Goal: Find contact information: Find contact information

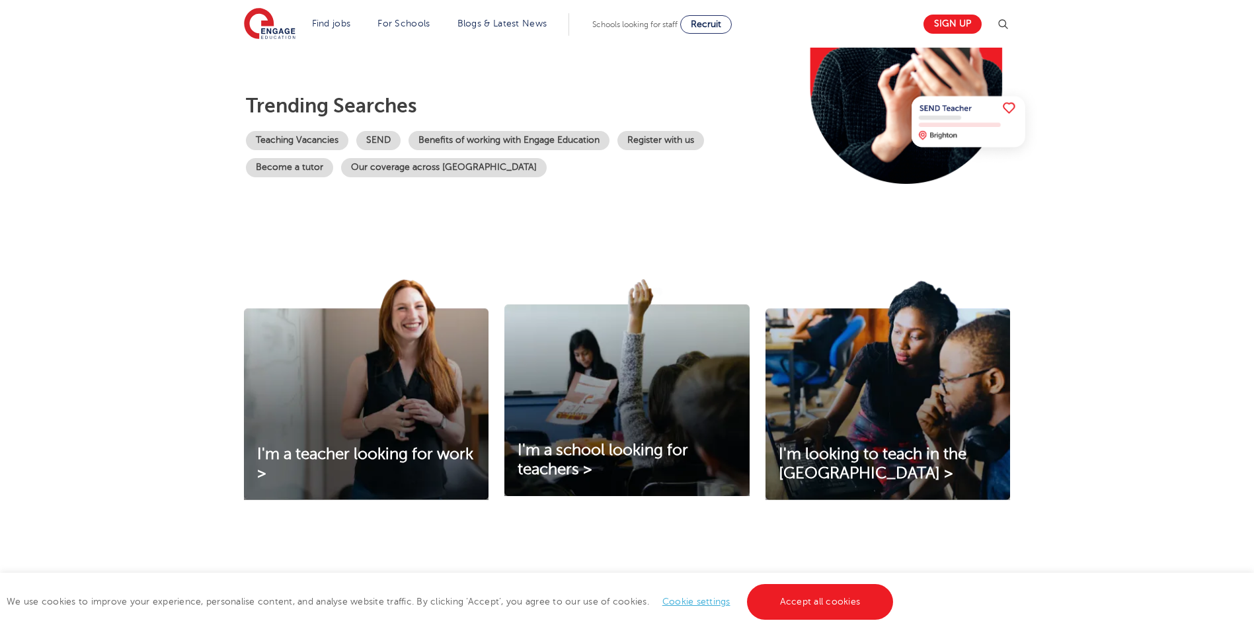
scroll to position [264, 0]
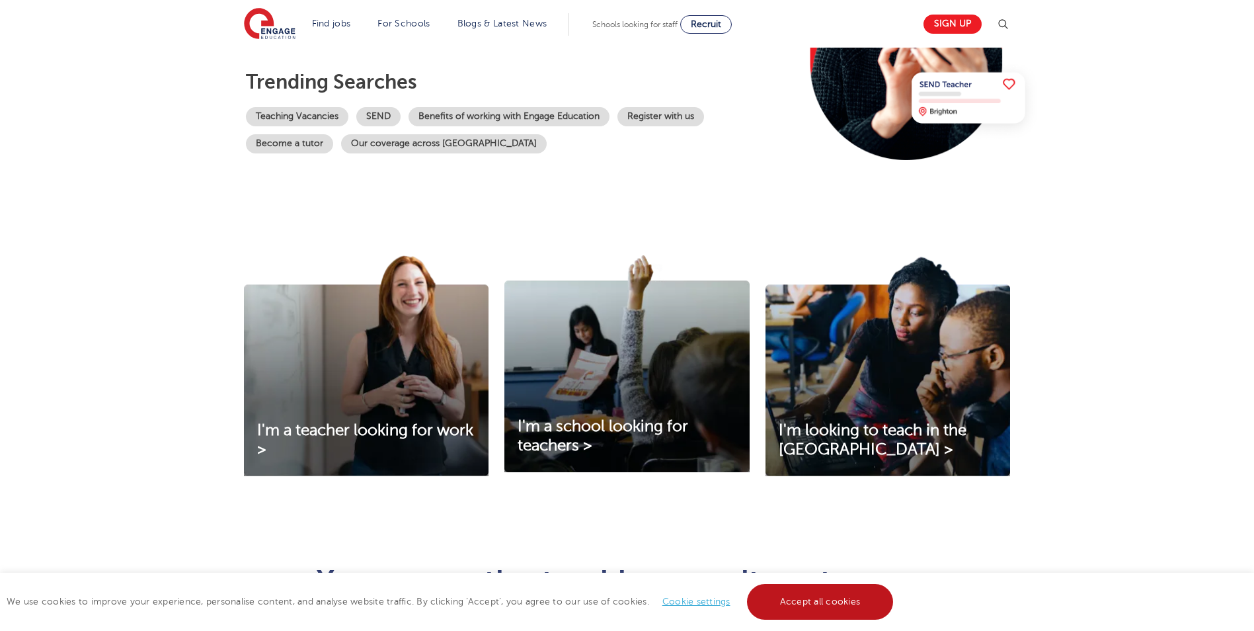
click at [835, 597] on link "Accept all cookies" at bounding box center [820, 602] width 147 height 36
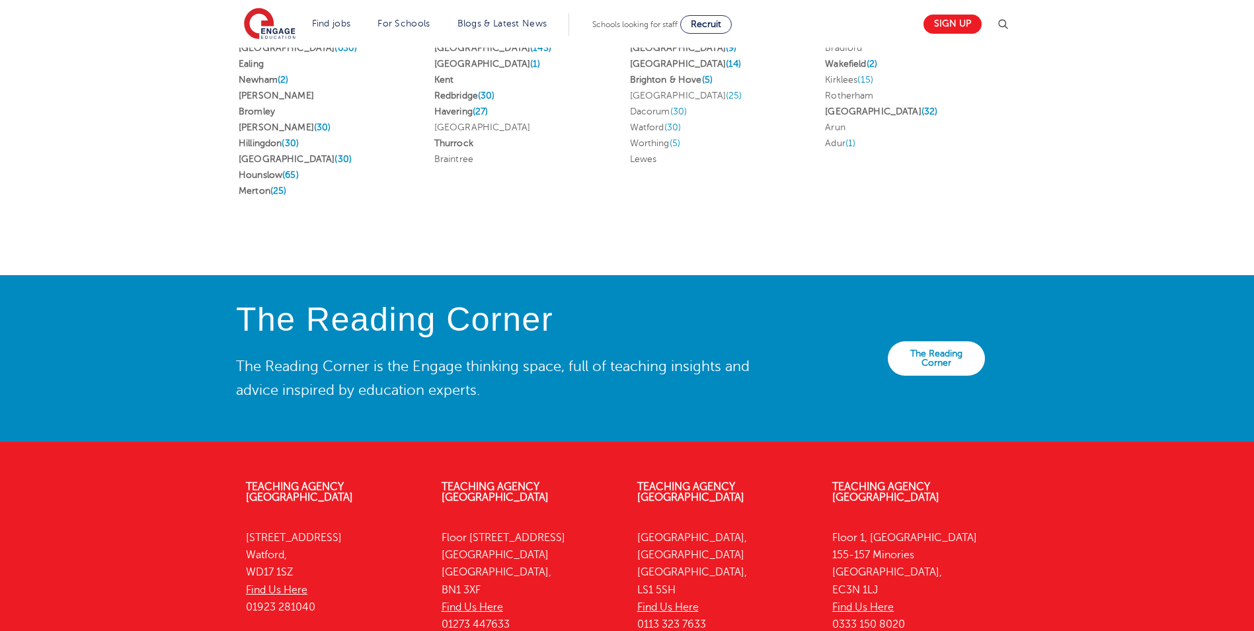
scroll to position [2813, 0]
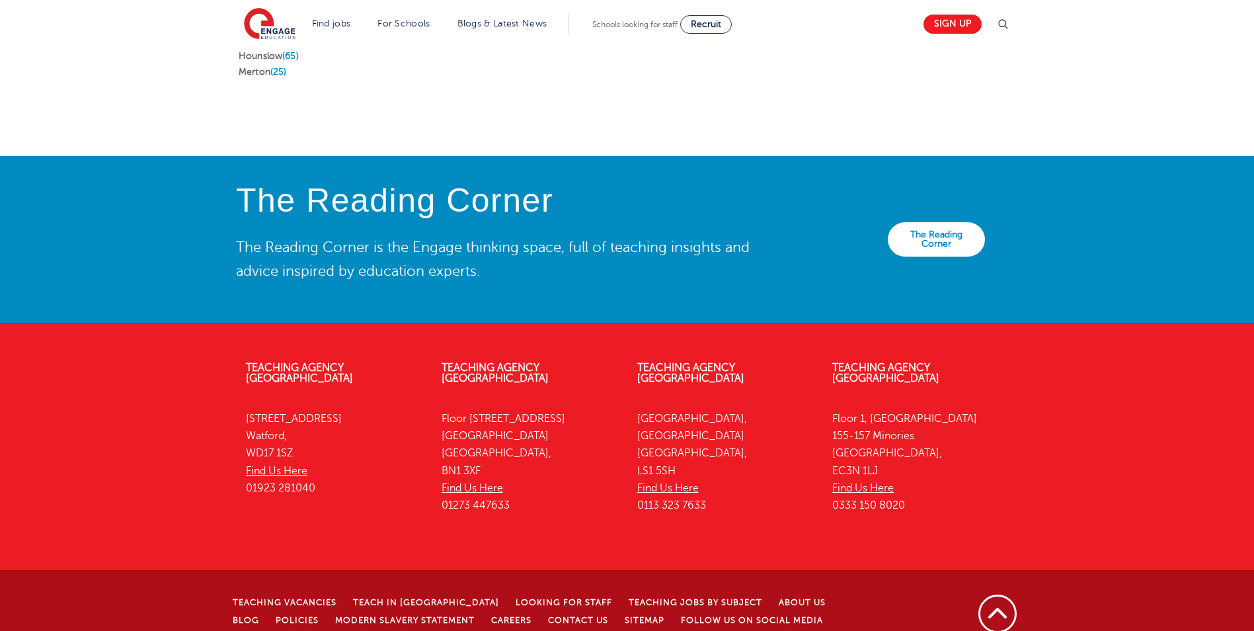
drag, startPoint x: 516, startPoint y: 389, endPoint x: 559, endPoint y: 390, distance: 43.6
click at [559, 410] on p "Floor 4, 100 Queens Road Brighton Brighton, BN1 3XF Find Us Here 01273 447633" at bounding box center [530, 462] width 176 height 104
click at [886, 410] on p "Floor 1, Portsoken House 155-157 Minories London, EC3N 1LJ Find Us Here 0333 15…" at bounding box center [920, 462] width 176 height 104
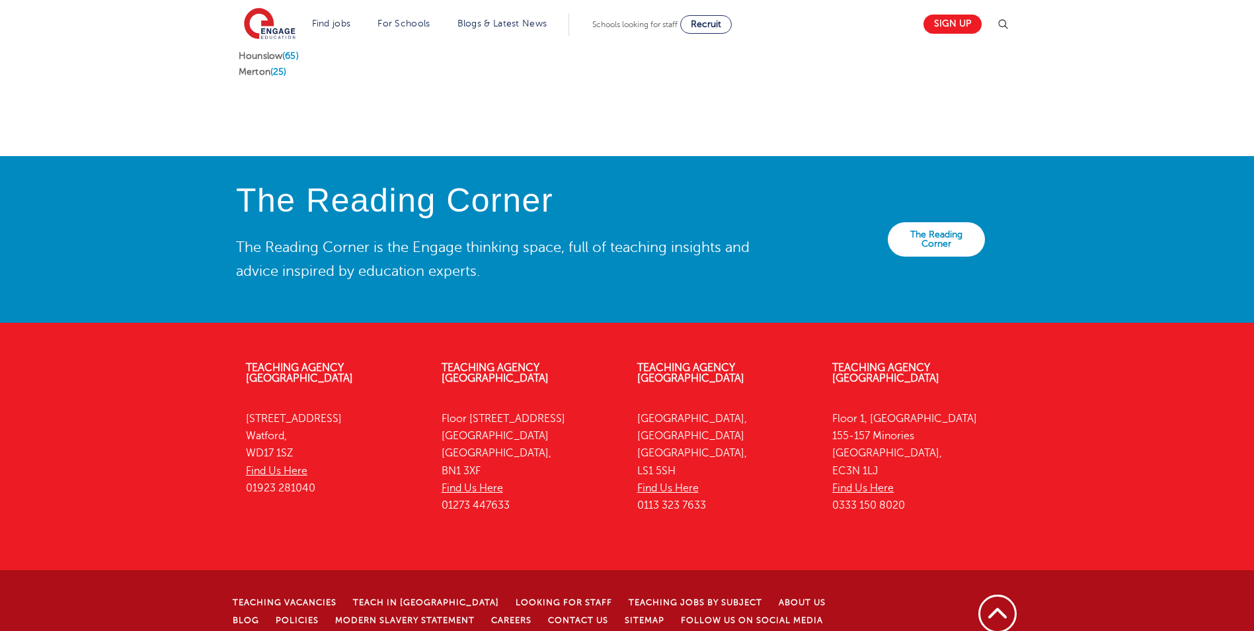
click at [531, 604] on div "Teaching Vacancies Teach in London Looking for staff Teaching jobs by subject A…" at bounding box center [560, 635] width 668 height 84
click at [533, 600] on div "Teaching Vacancies Teach in London Looking for staff Teaching jobs by subject A…" at bounding box center [560, 635] width 668 height 84
click at [548, 615] on link "Contact Us" at bounding box center [578, 619] width 60 height 9
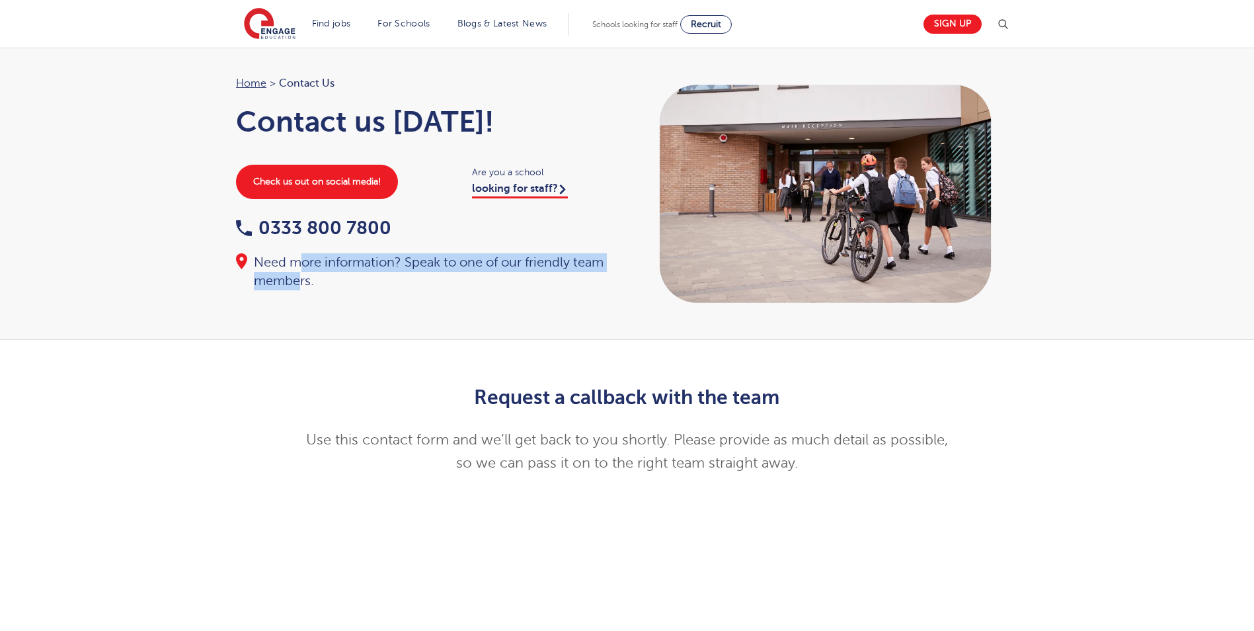
drag, startPoint x: 297, startPoint y: 267, endPoint x: 298, endPoint y: 275, distance: 8.0
click at [298, 275] on div "Need more information? Speak to one of our friendly team members." at bounding box center [425, 271] width 378 height 37
